Goal: Obtain resource: Download file/media

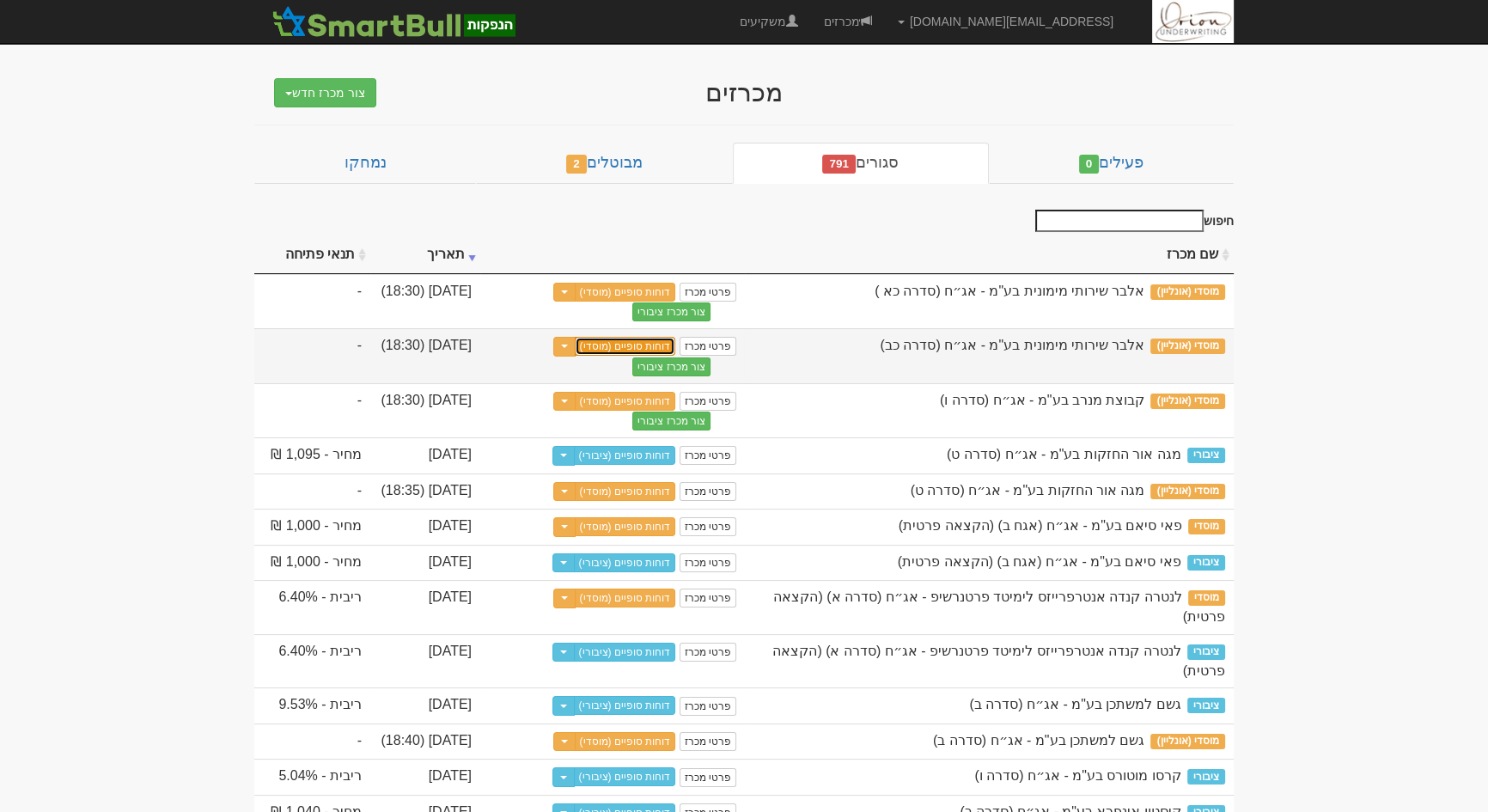
click at [652, 344] on link "דוחות סופיים (מוסדי)" at bounding box center [625, 345] width 101 height 18
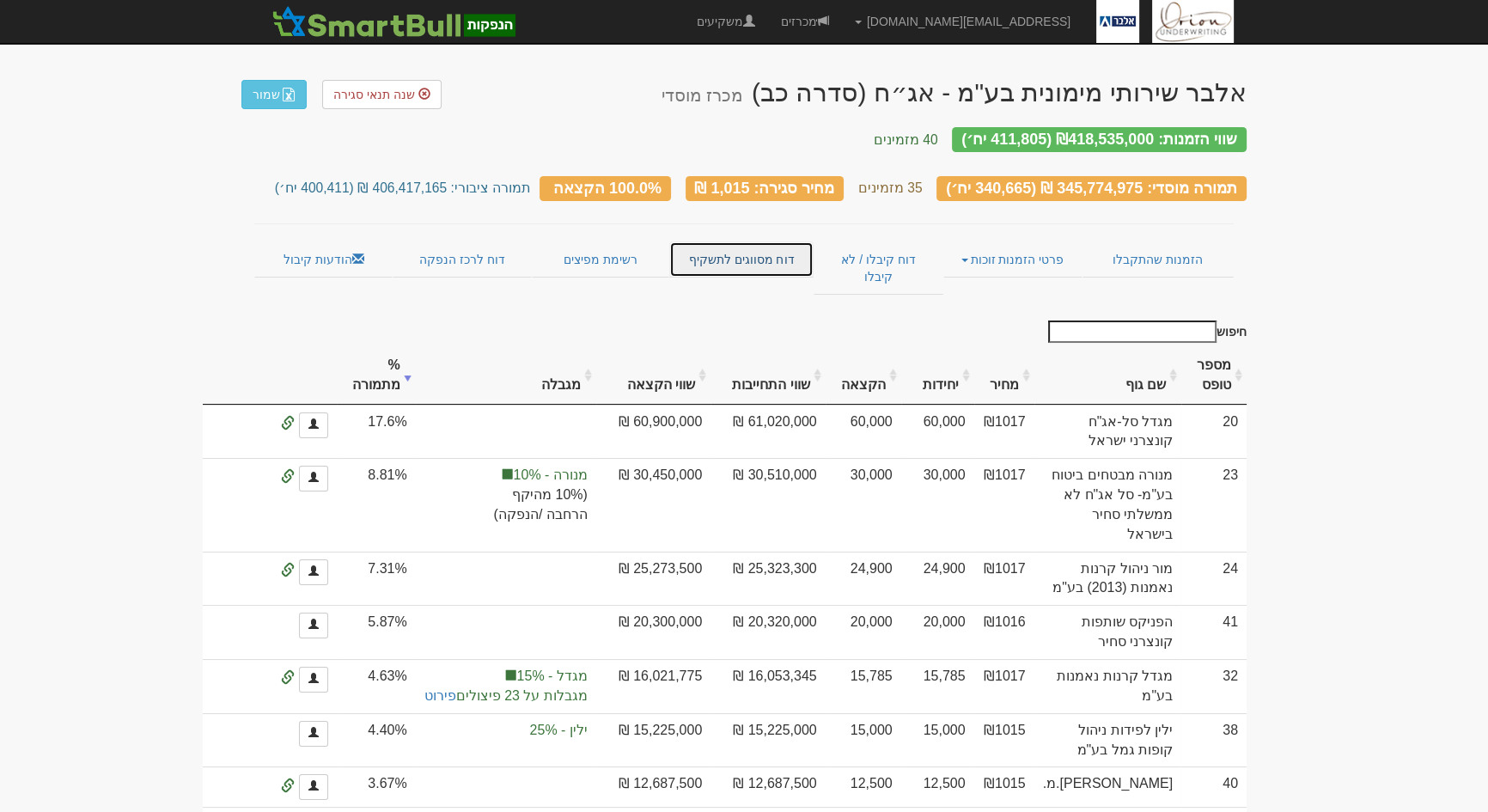
click at [739, 242] on link "דוח מסווגים לתשקיף" at bounding box center [740, 259] width 143 height 36
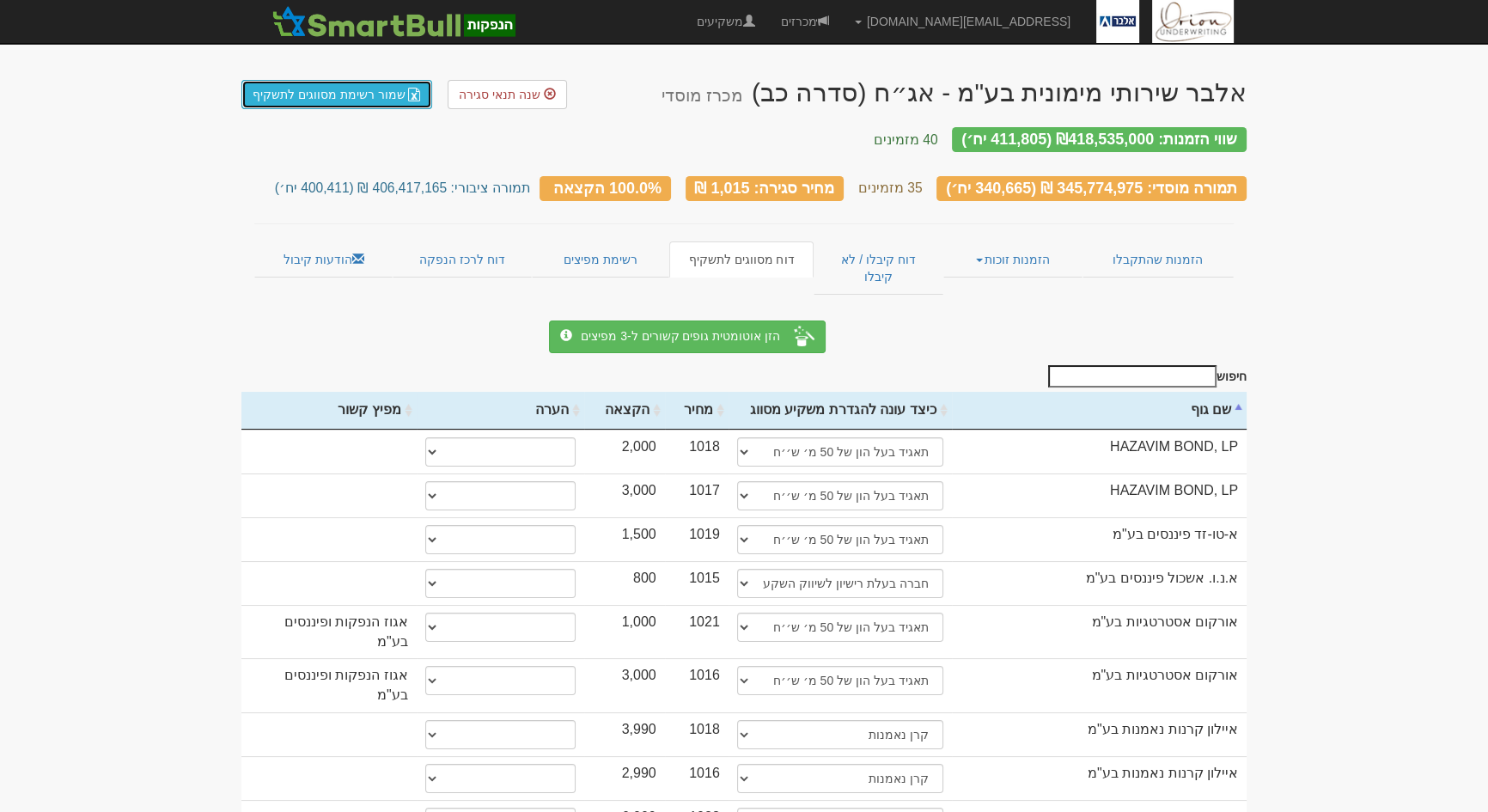
click at [352, 94] on link "שמור רשימת מסווגים לתשקיף" at bounding box center [337, 94] width 191 height 29
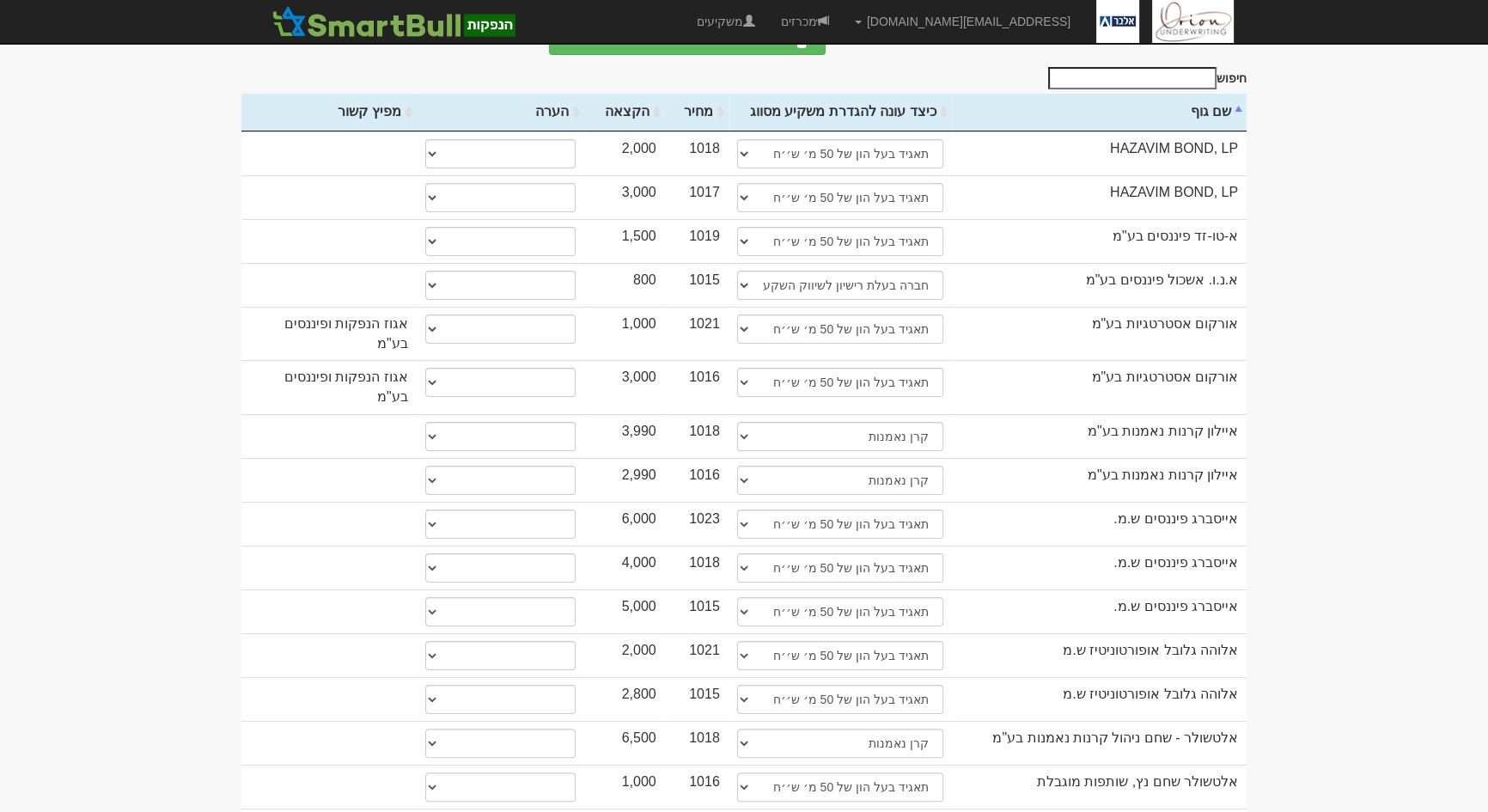
scroll to position [9, 0]
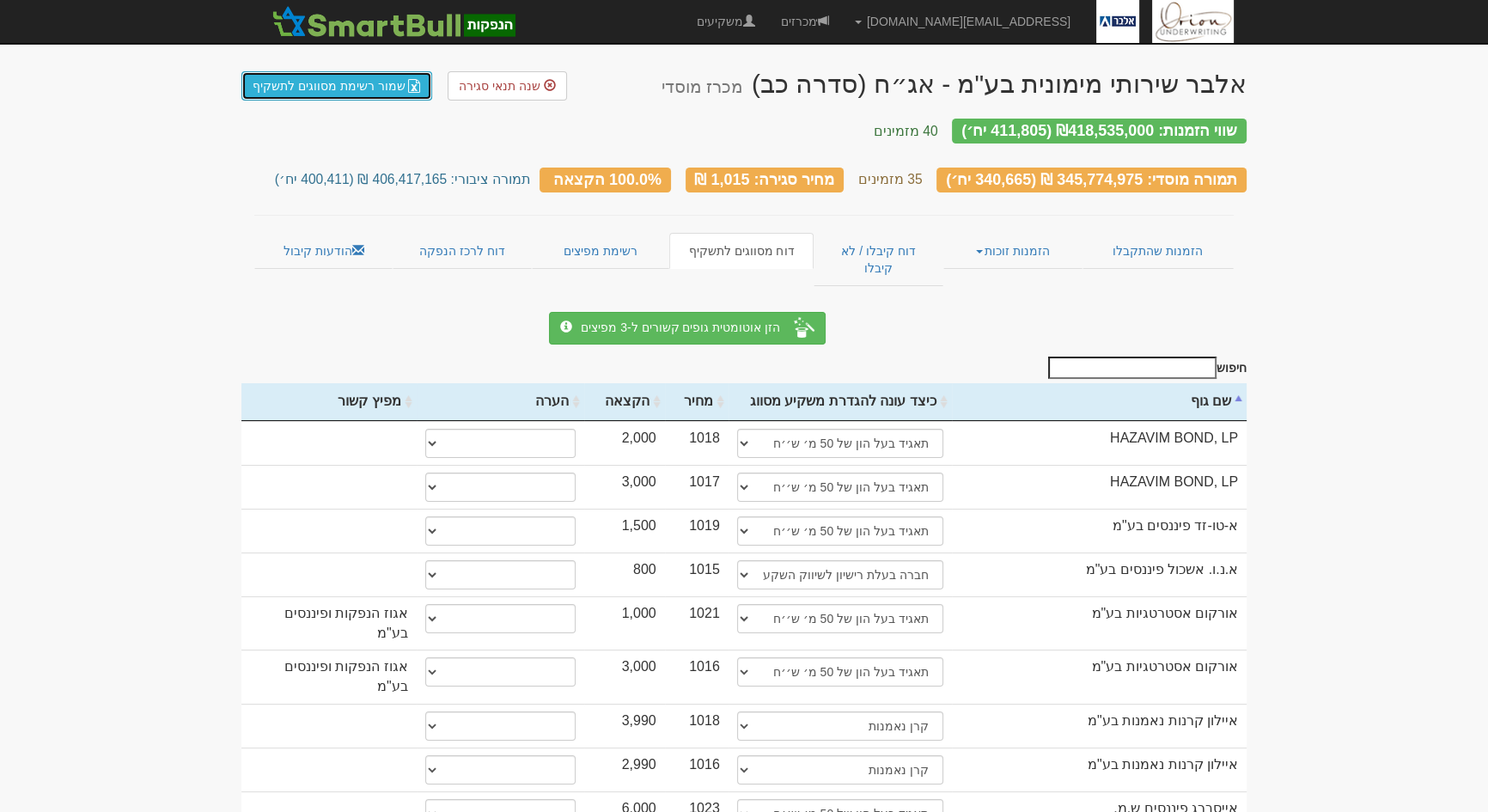
click at [309, 77] on link "שמור רשימת מסווגים לתשקיף" at bounding box center [337, 85] width 191 height 29
